Goal: Check status: Check status

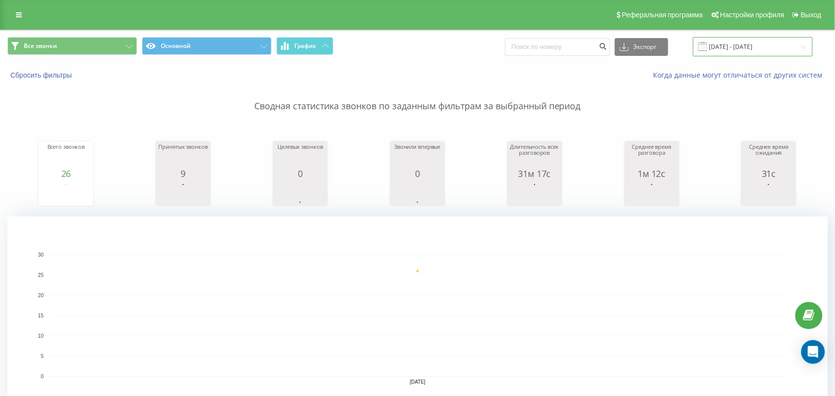
click at [753, 43] on input "[DATE] - [DATE]" at bounding box center [753, 46] width 120 height 19
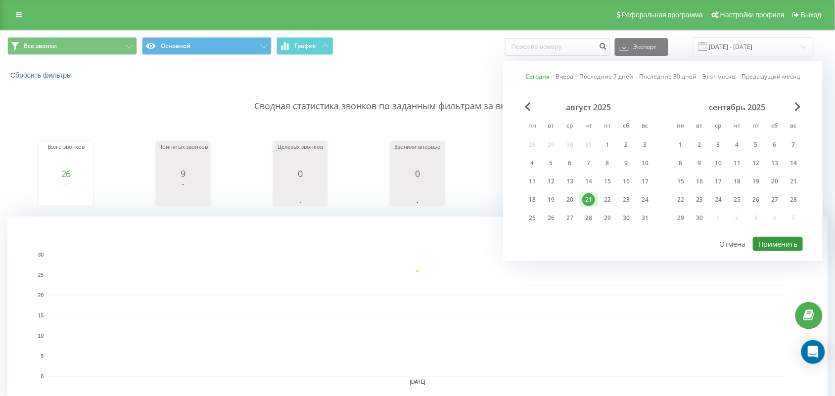
click at [788, 245] on button "Применить" at bounding box center [778, 244] width 50 height 14
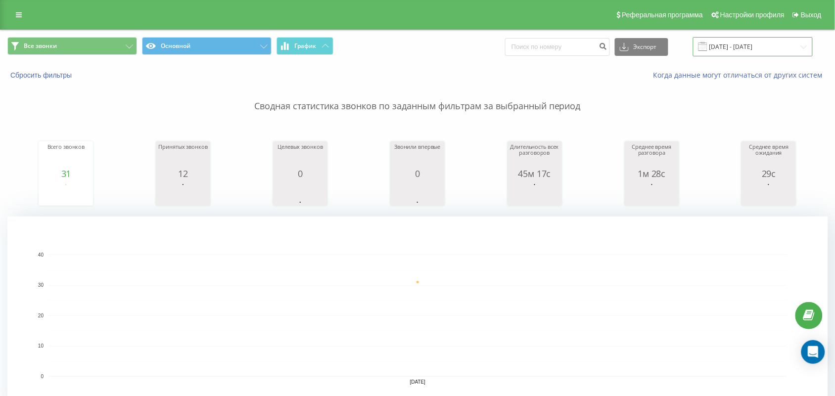
click at [750, 44] on input "[DATE] - [DATE]" at bounding box center [753, 46] width 120 height 19
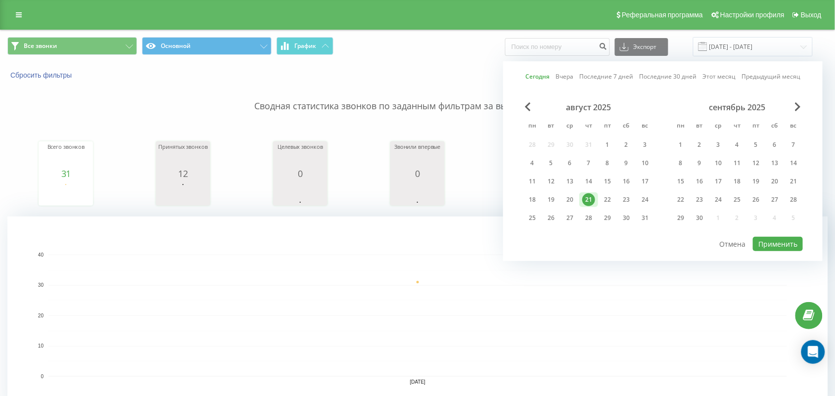
drag, startPoint x: 772, startPoint y: 231, endPoint x: 779, endPoint y: 252, distance: 22.4
click at [779, 252] on div "Сегодня Вчера Последние 7 дней Последние 30 дней Этот месяц Предыдущий месяц ав…" at bounding box center [662, 161] width 319 height 200
click at [775, 247] on button "Применить" at bounding box center [778, 244] width 50 height 14
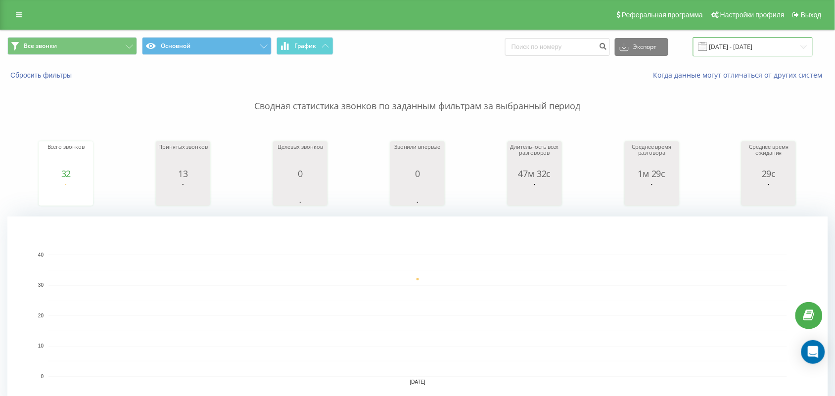
click at [779, 41] on input "[DATE] - [DATE]" at bounding box center [753, 46] width 120 height 19
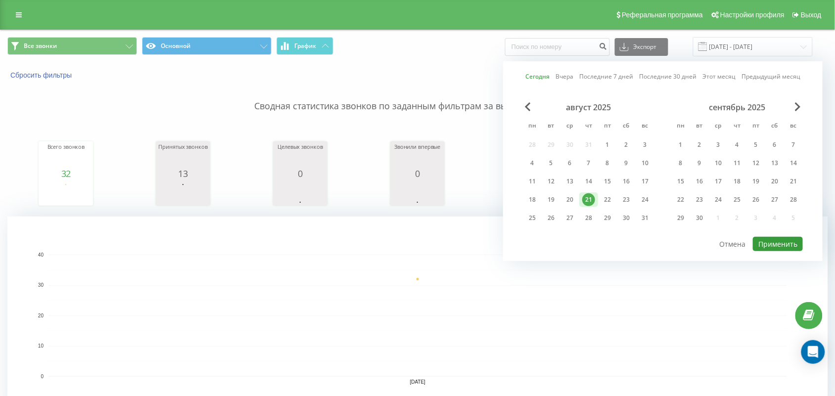
click at [767, 237] on button "Применить" at bounding box center [778, 244] width 50 height 14
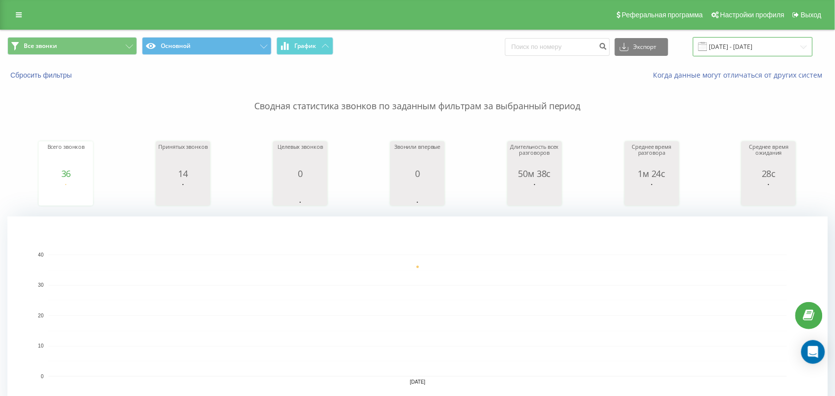
click at [779, 54] on input "[DATE] - [DATE]" at bounding box center [753, 46] width 120 height 19
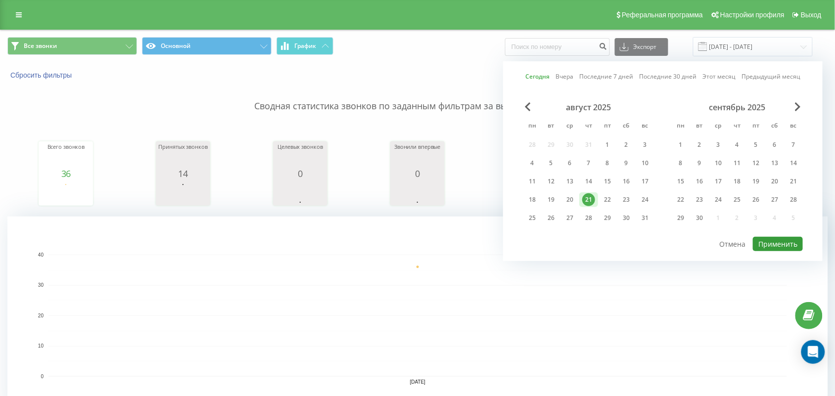
click at [778, 245] on button "Применить" at bounding box center [778, 244] width 50 height 14
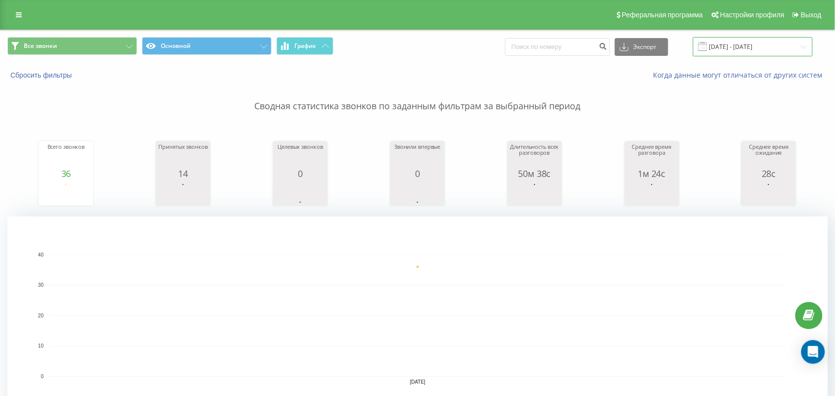
click at [805, 39] on input "[DATE] - [DATE]" at bounding box center [753, 46] width 120 height 19
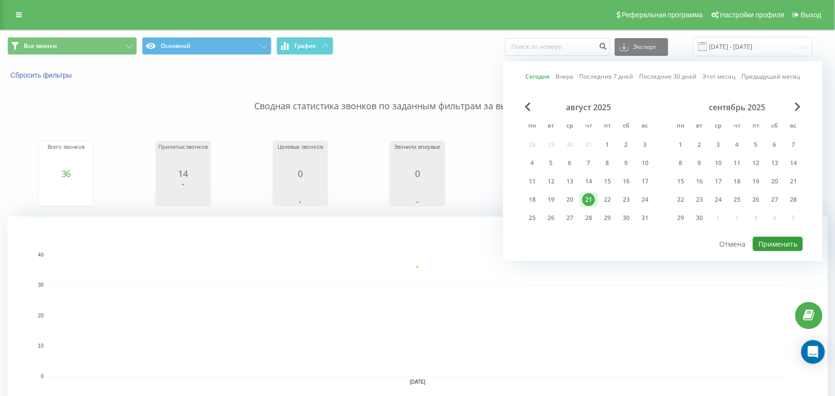
click at [774, 237] on button "Применить" at bounding box center [778, 244] width 50 height 14
